Goal: Find specific page/section: Find specific page/section

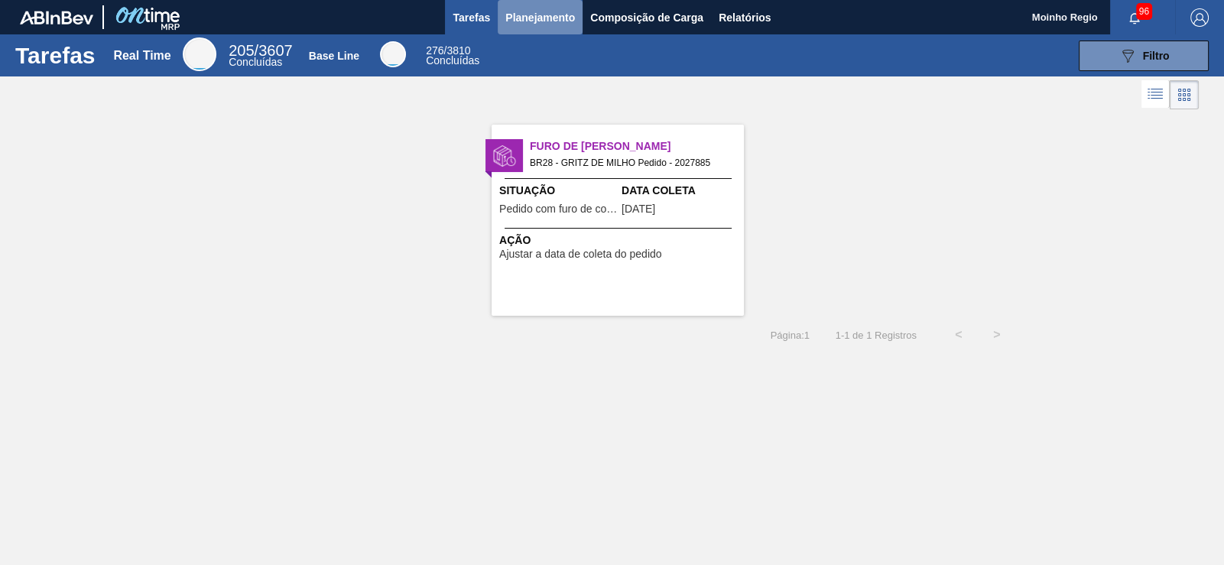
click at [547, 18] on span "Planejamento" at bounding box center [540, 17] width 70 height 18
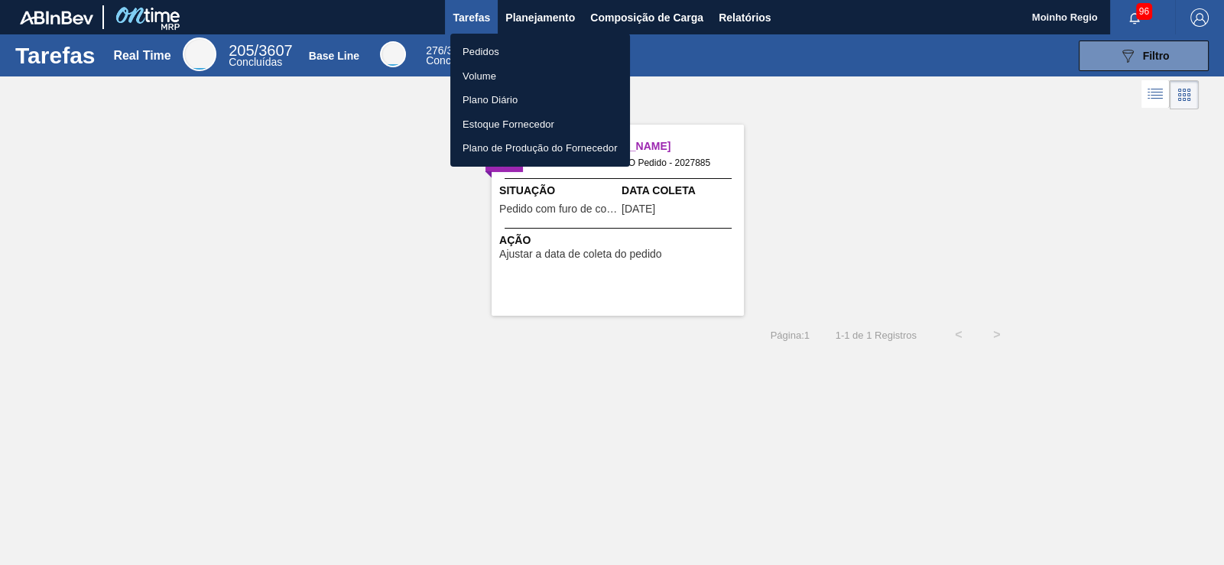
click at [486, 48] on li "Pedidos" at bounding box center [540, 52] width 180 height 24
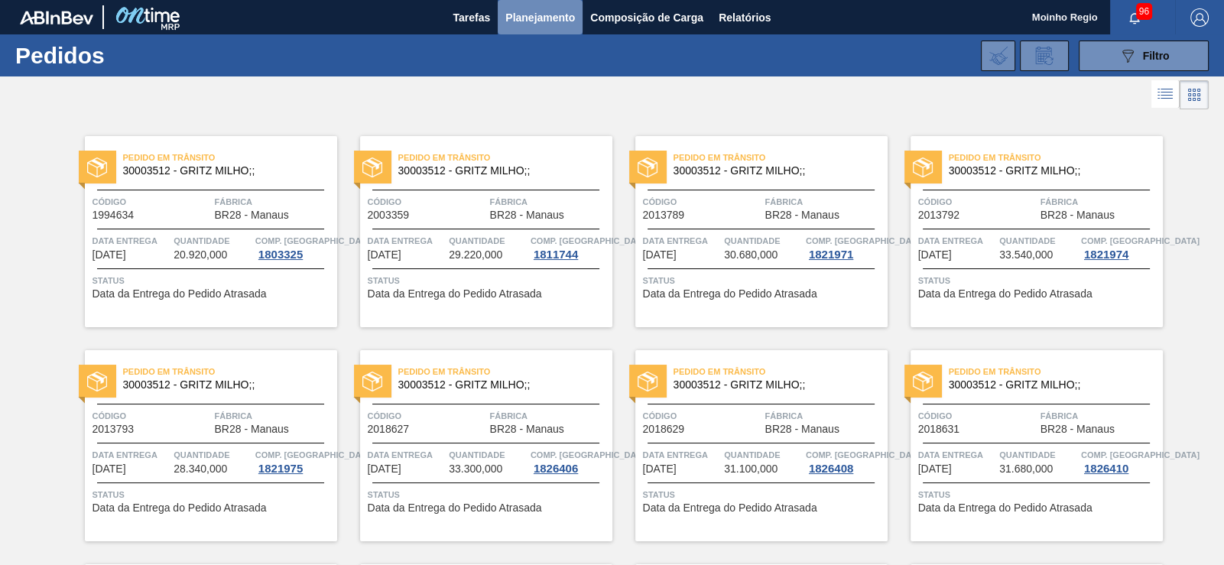
click at [545, 15] on span "Planejamento" at bounding box center [540, 17] width 70 height 18
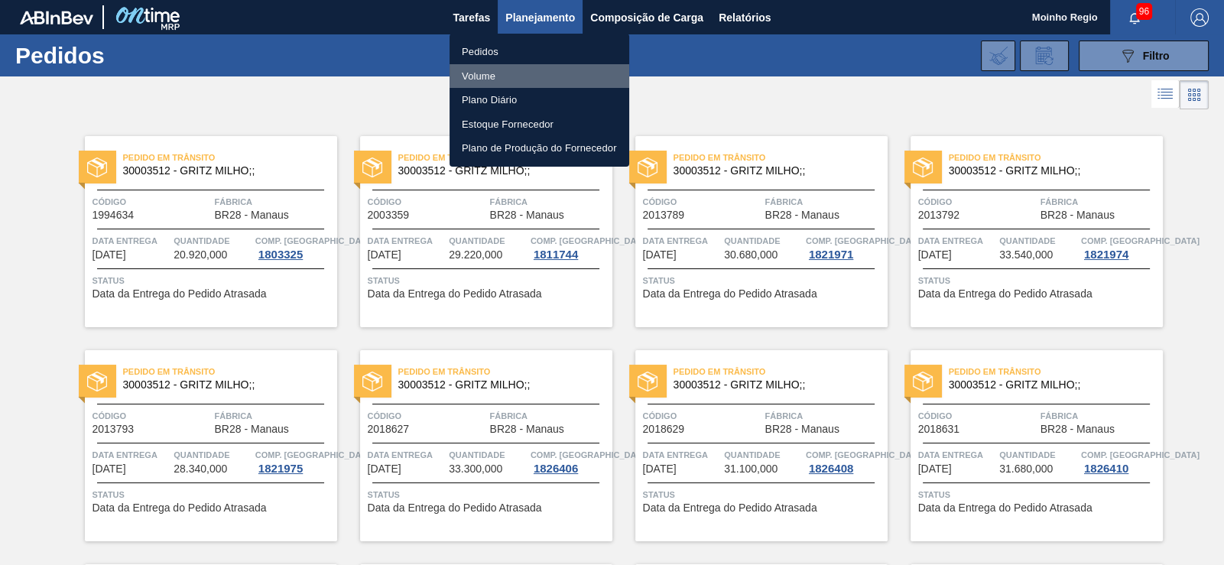
click at [486, 72] on li "Volume" at bounding box center [540, 76] width 180 height 24
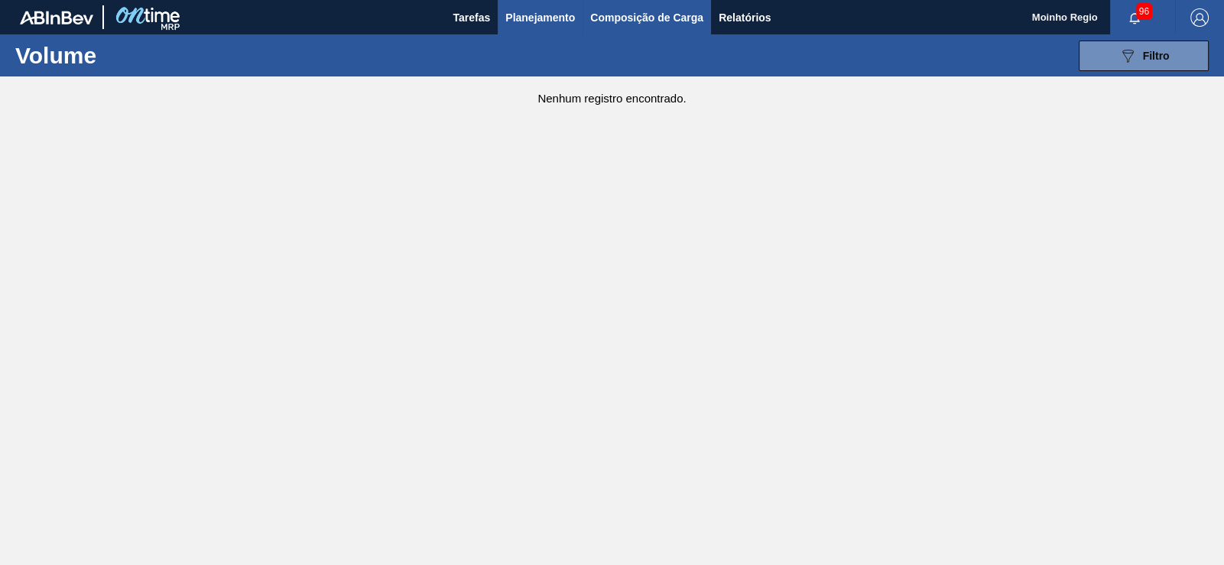
click at [635, 17] on span "Composição de Carga" at bounding box center [646, 17] width 113 height 18
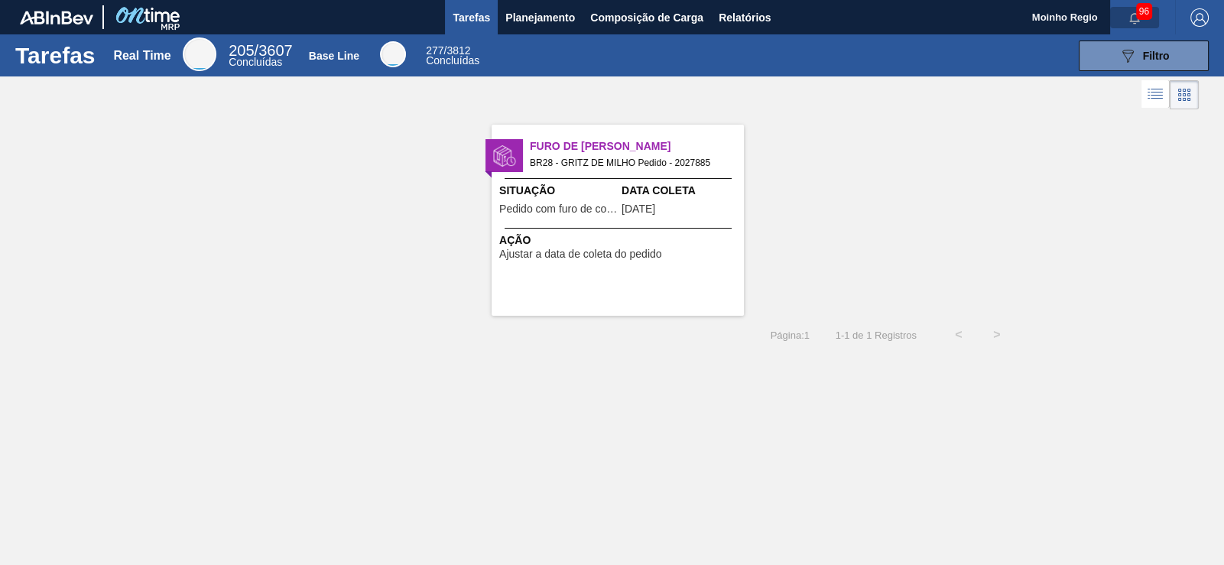
click at [1135, 17] on icon "button" at bounding box center [1135, 18] width 12 height 12
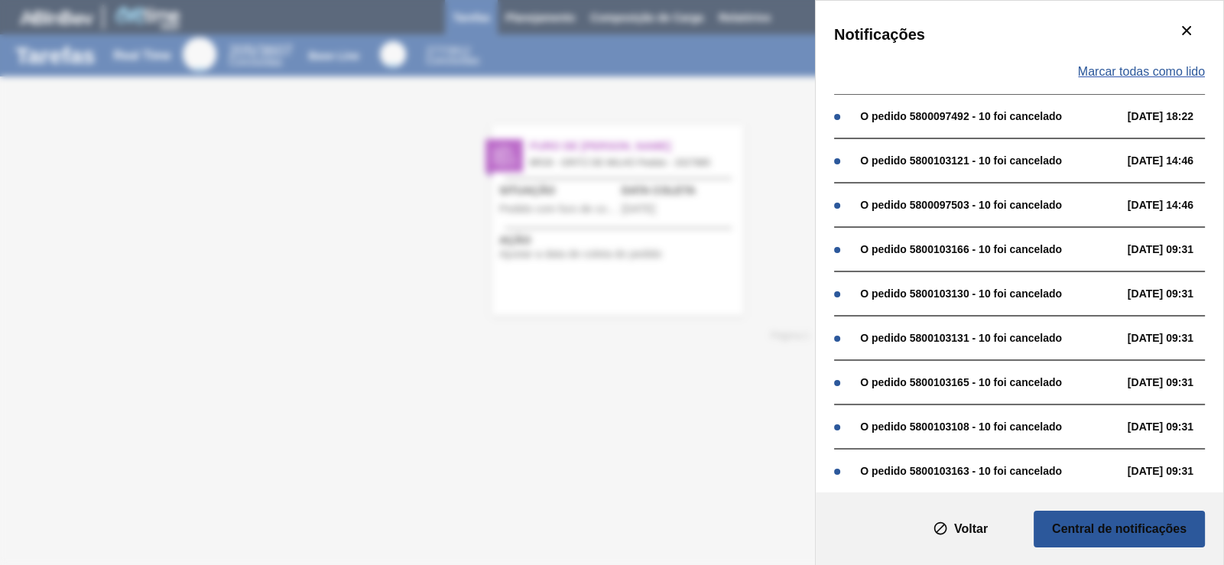
click at [1138, 68] on span "Marcar todas como lido" at bounding box center [1141, 72] width 127 height 14
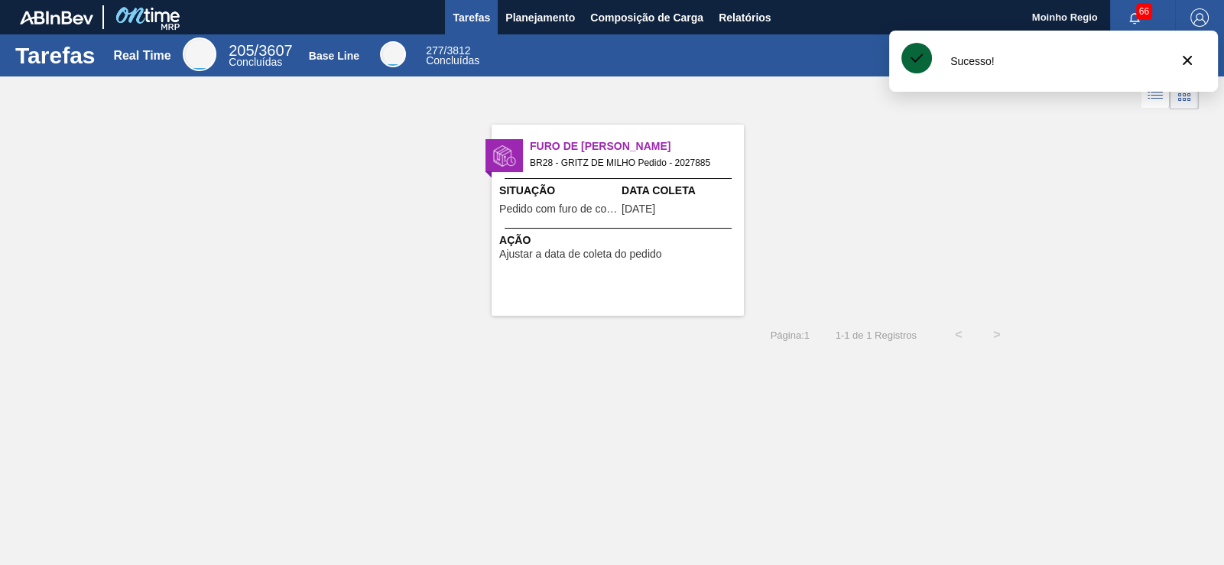
click at [1135, 18] on icon "button" at bounding box center [1135, 18] width 12 height 12
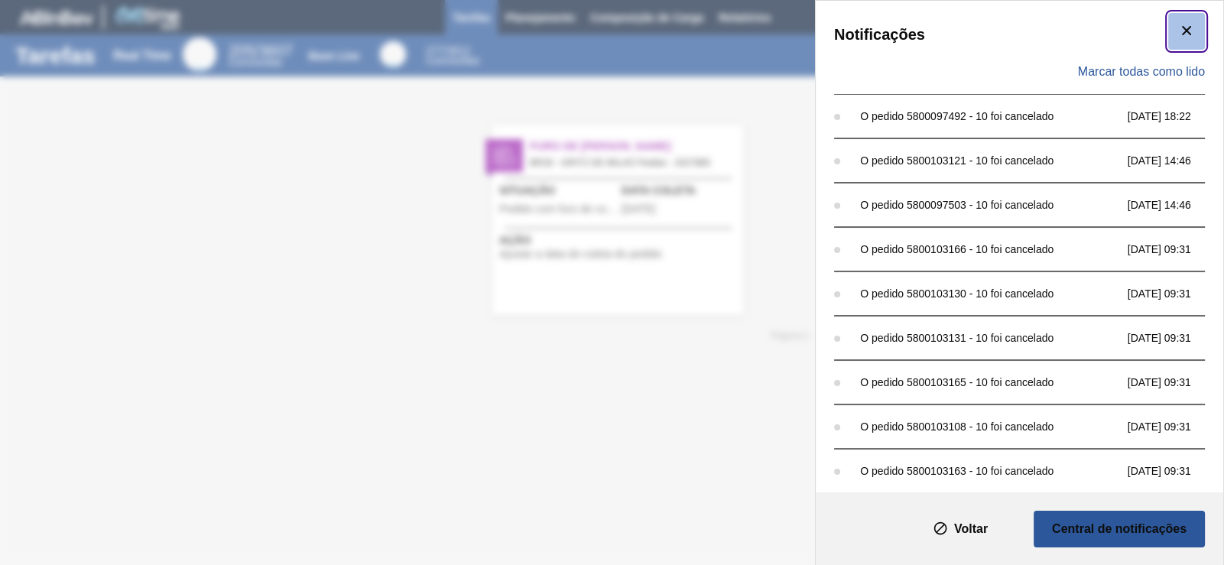
click at [1188, 34] on icon "botão de ícone" at bounding box center [1186, 30] width 9 height 9
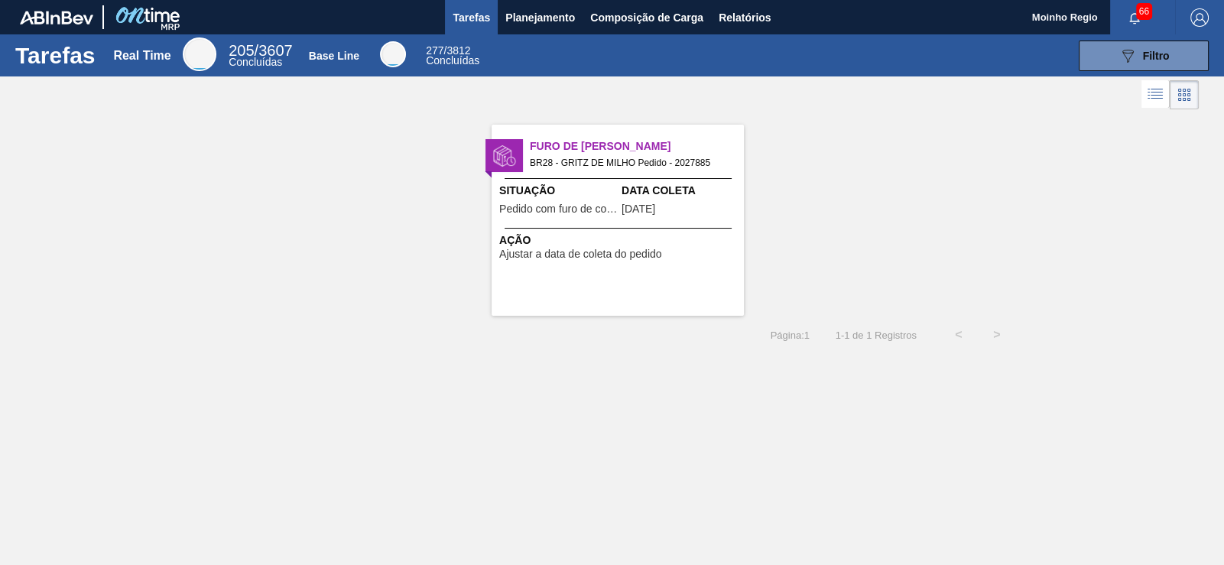
click at [1145, 17] on span "66" at bounding box center [1144, 11] width 16 height 17
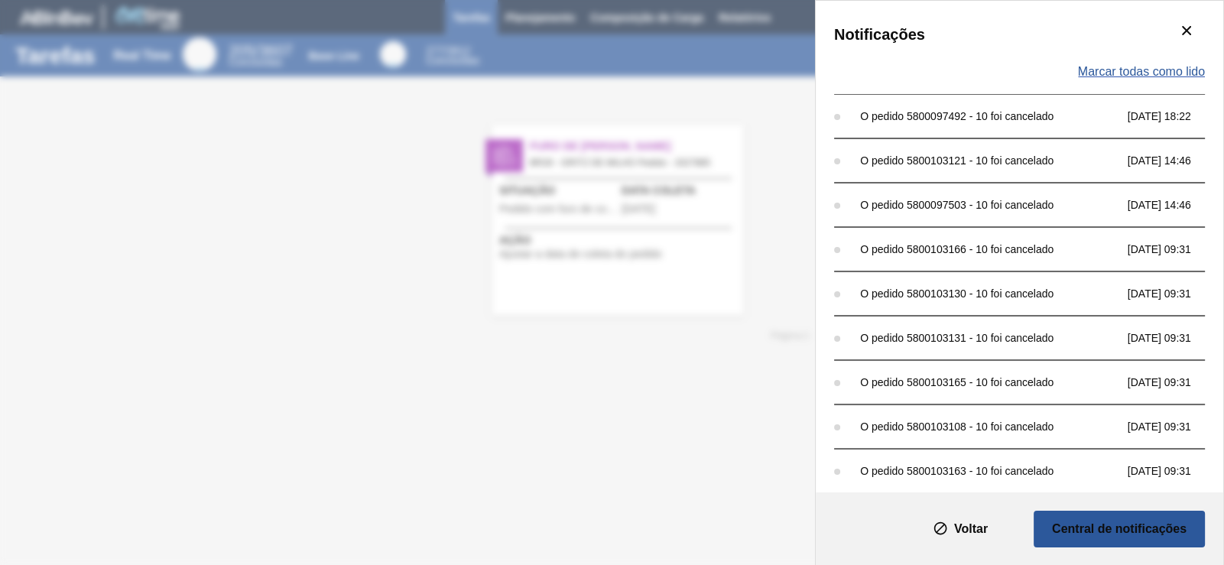
click at [1129, 70] on span "Marcar todas como lido" at bounding box center [1141, 72] width 127 height 14
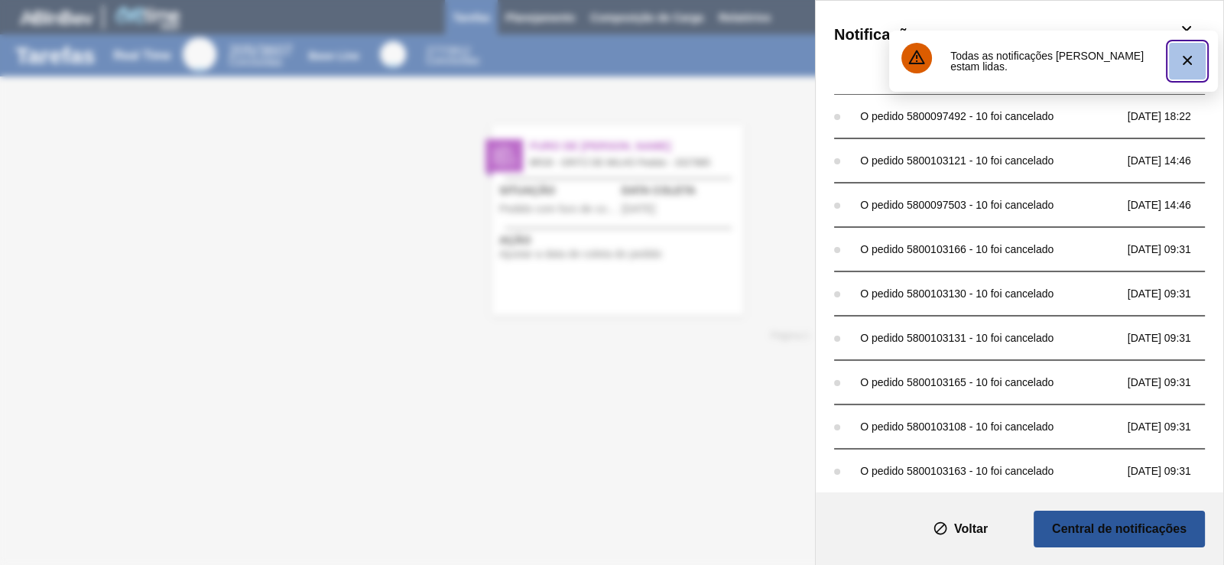
click at [1200, 51] on button "botão de ícone" at bounding box center [1187, 61] width 37 height 37
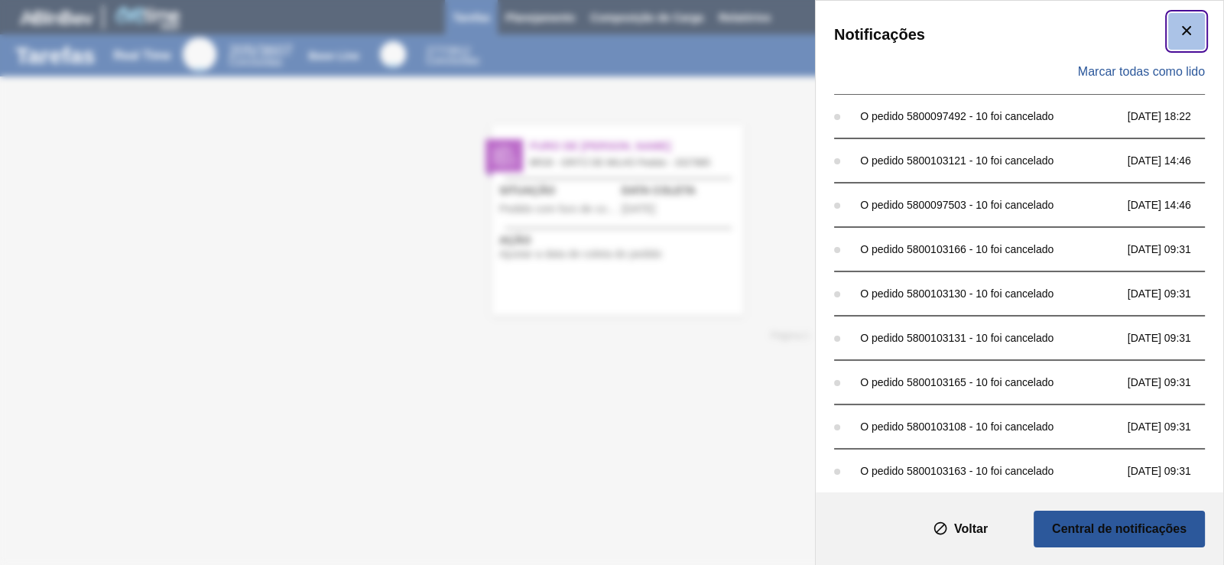
click at [1184, 30] on icon "botão de ícone" at bounding box center [1186, 30] width 9 height 9
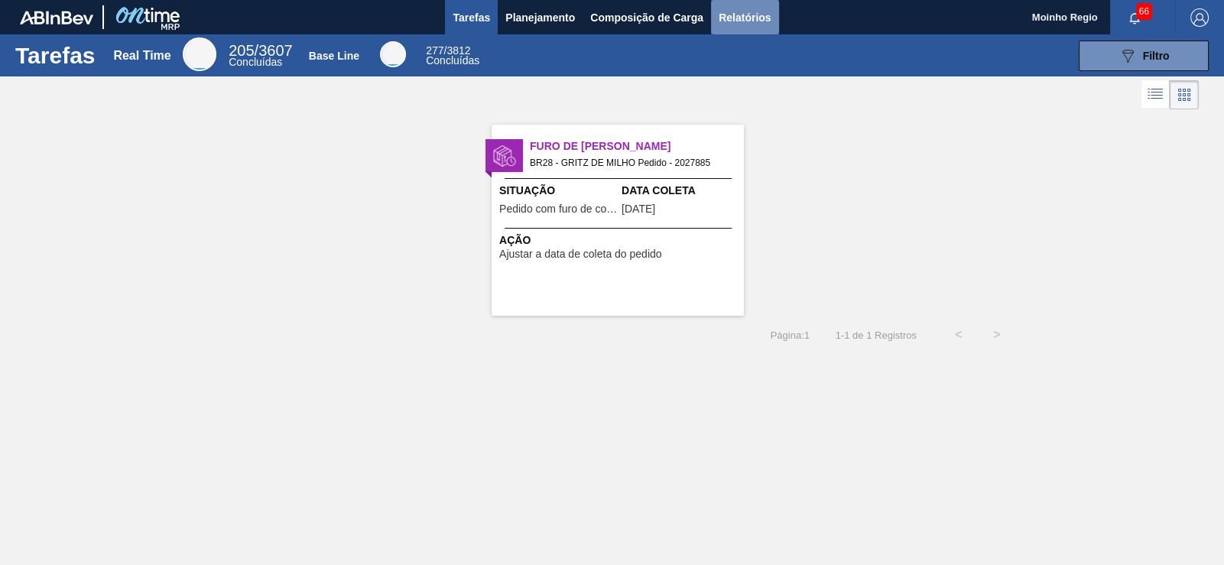
click at [729, 13] on span "Relatórios" at bounding box center [745, 17] width 52 height 18
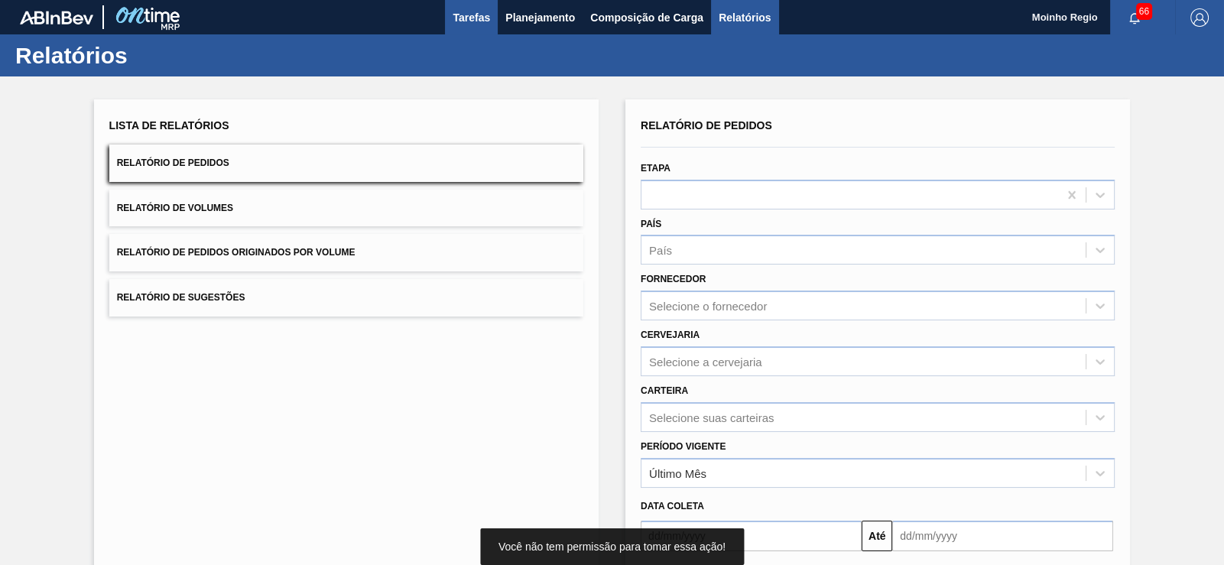
click at [472, 15] on span "Tarefas" at bounding box center [471, 17] width 37 height 18
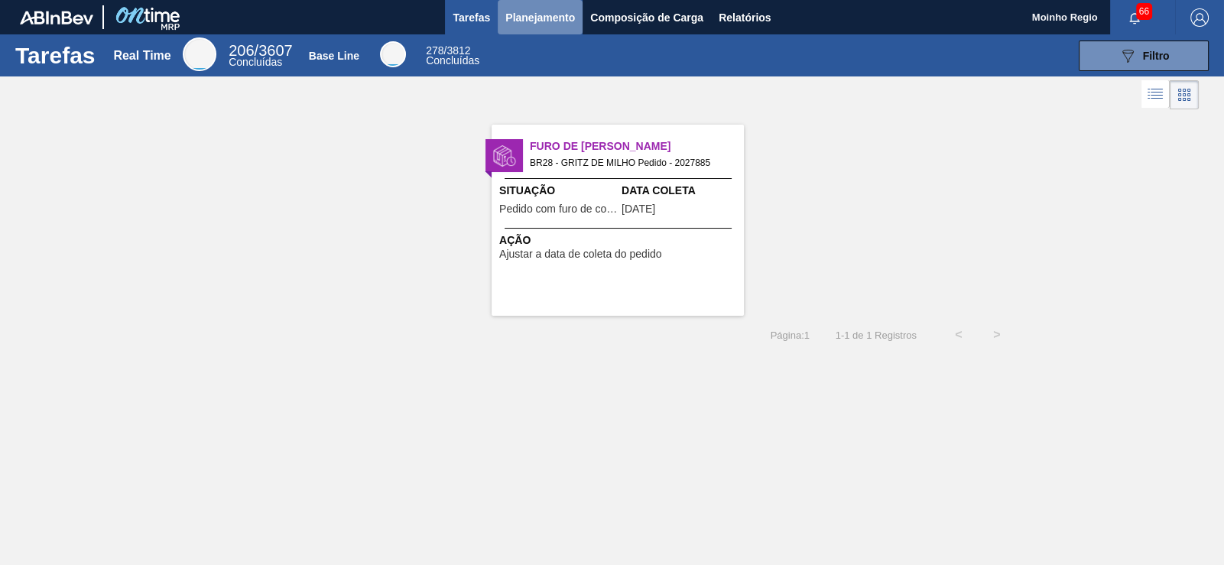
click at [523, 16] on span "Planejamento" at bounding box center [540, 17] width 70 height 18
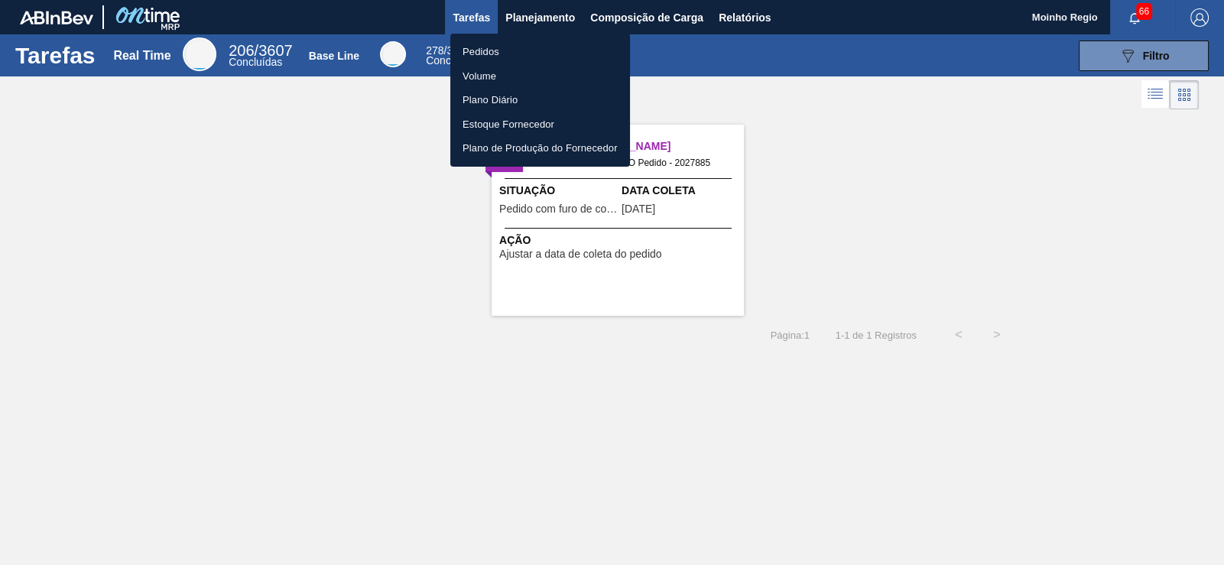
click at [270, 55] on div at bounding box center [612, 282] width 1224 height 565
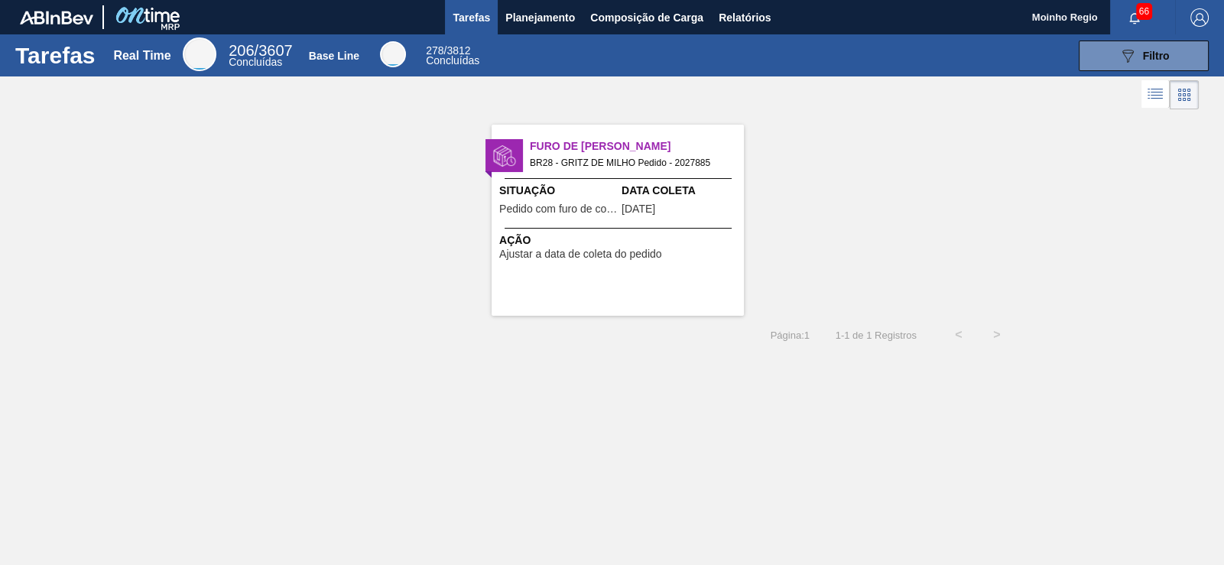
click at [195, 58] on div at bounding box center [200, 54] width 34 height 34
click at [138, 50] on div "Real Time" at bounding box center [141, 56] width 57 height 14
click at [512, 20] on span "Planejamento" at bounding box center [540, 17] width 70 height 18
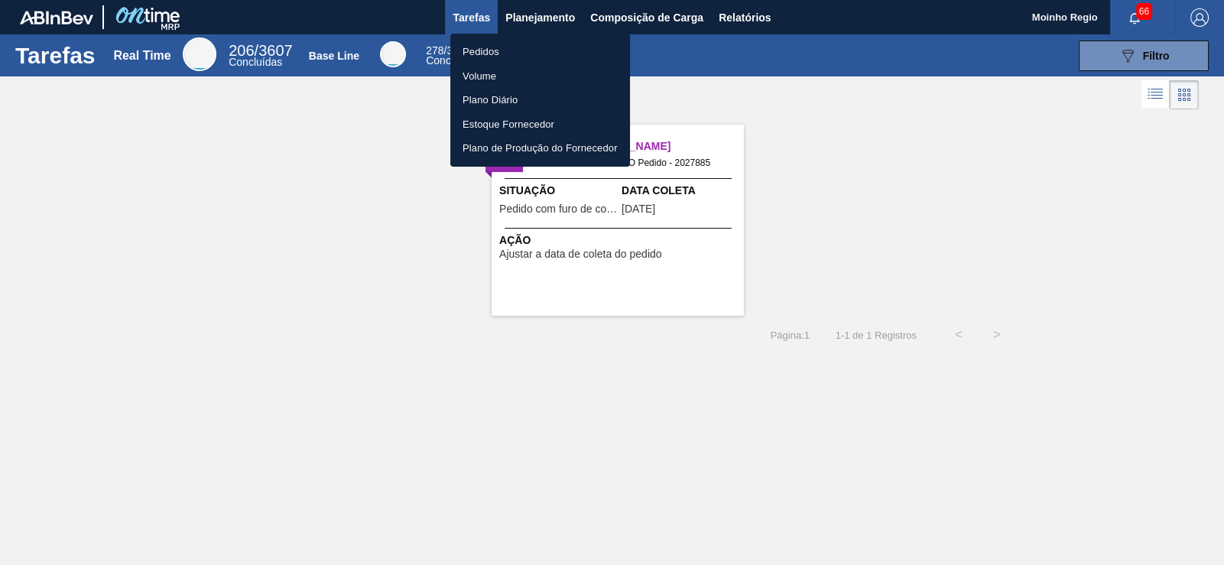
click at [488, 51] on li "Pedidos" at bounding box center [540, 52] width 180 height 24
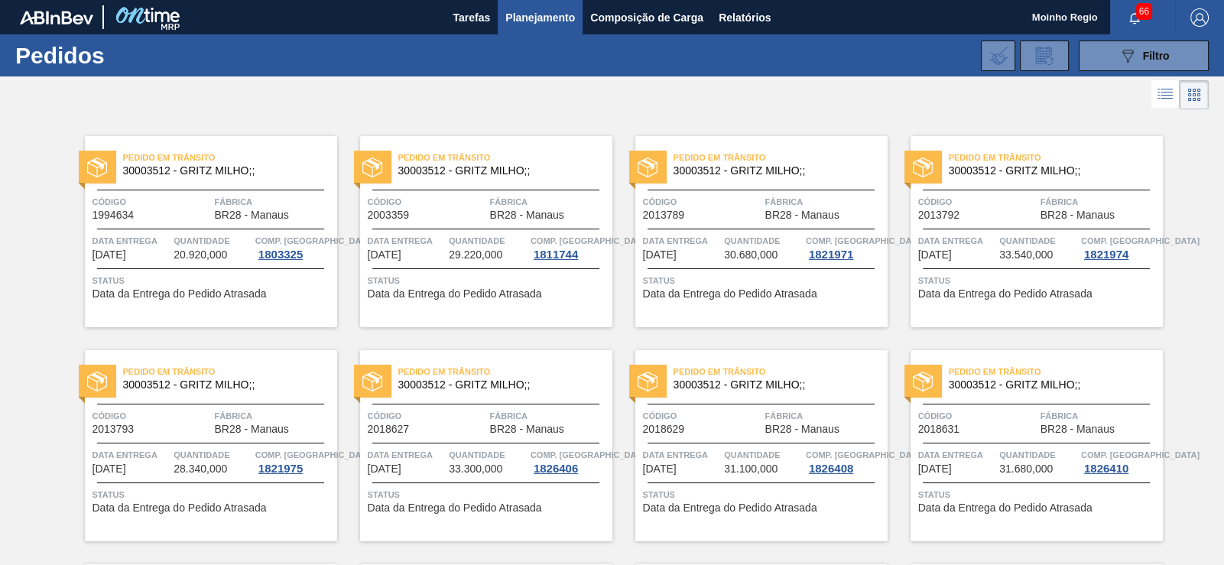
click at [164, 233] on span "Data entrega" at bounding box center [132, 240] width 78 height 15
